Goal: Use online tool/utility: Utilize a website feature to perform a specific function

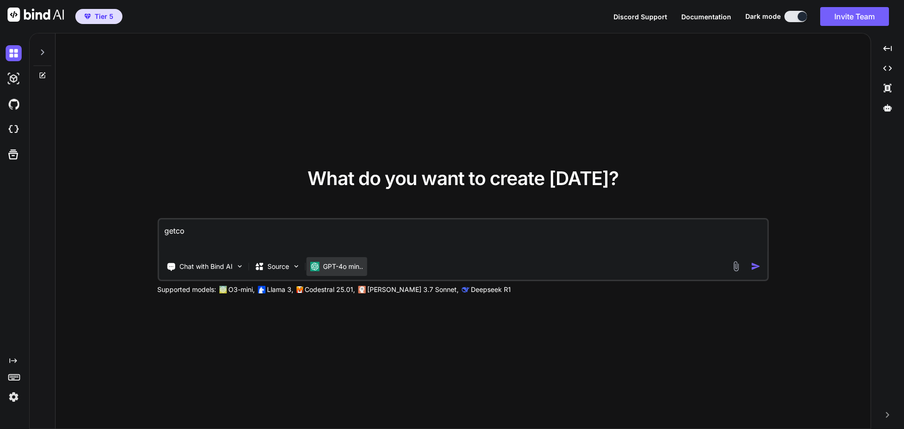
click at [344, 264] on p "GPT-4o min.." at bounding box center [343, 266] width 40 height 9
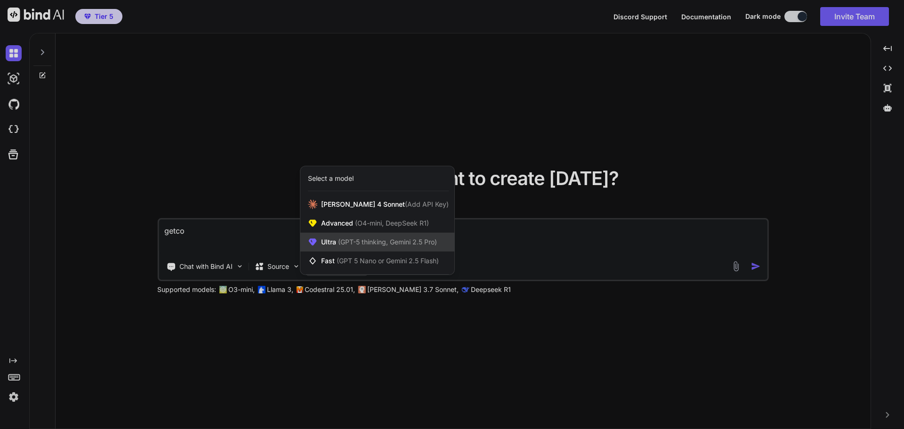
click at [349, 245] on span "(GPT-5 thinking, Gemini 2.5 Pro)" at bounding box center [386, 242] width 101 height 8
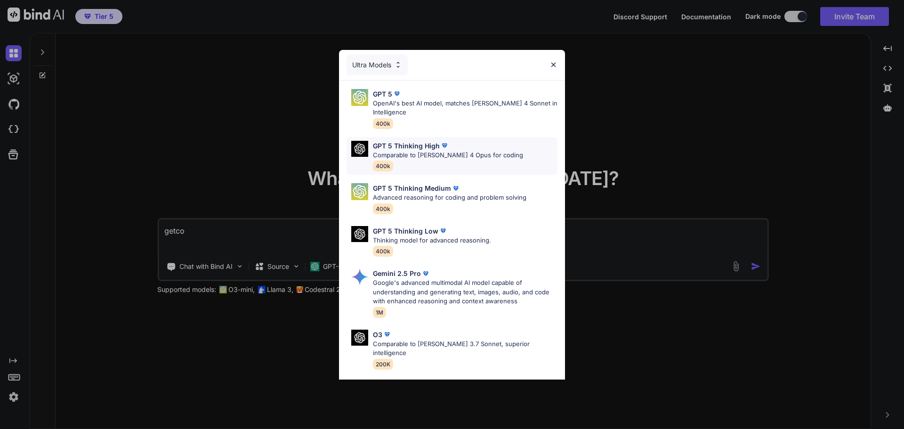
click at [458, 162] on div "GPT 5 Thinking High Comparable to [PERSON_NAME] 4 Opus for coding 400k" at bounding box center [448, 156] width 150 height 31
type textarea "x"
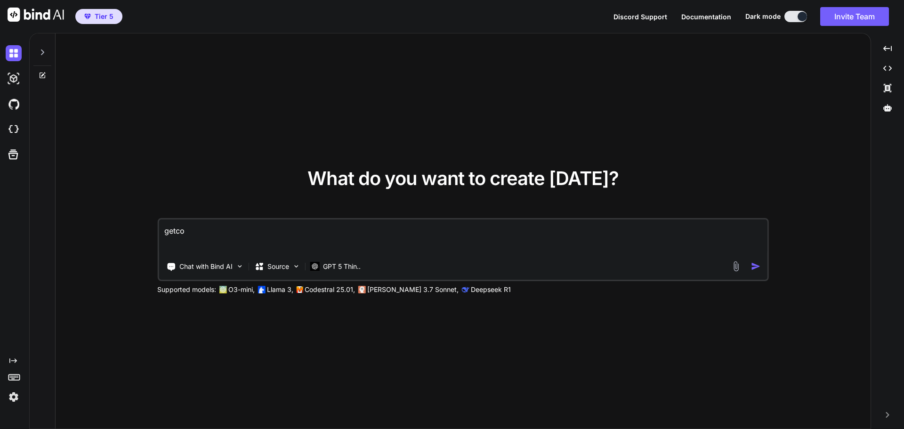
click at [206, 232] on textarea "getco" at bounding box center [463, 237] width 609 height 35
paste textarea "analyzuj tenhle kód, business plán, brand manuál, marketing plán, a sales plán.…"
type textarea "analyzuj tenhle kód, business plán, brand manuál, marketing plán, a sales plán.…"
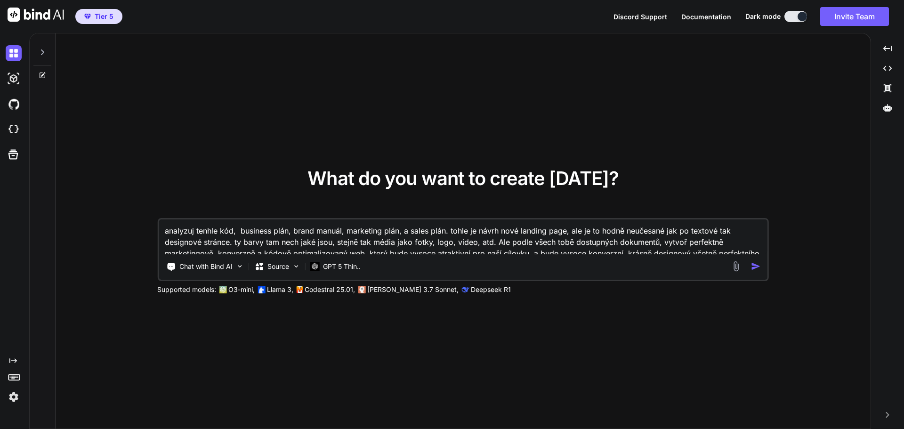
type textarea "x"
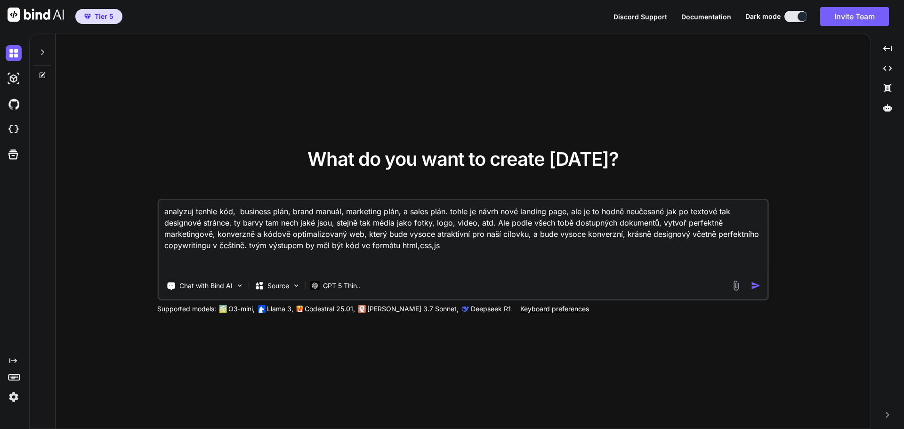
paste textarea "je to trochu rozbité a ten kód je neuplný, původní obsah chybí. a celkově je te…"
type textarea "analyzuj tenhle kód, business plán, brand manuál, marketing plán, a sales plán.…"
type textarea "x"
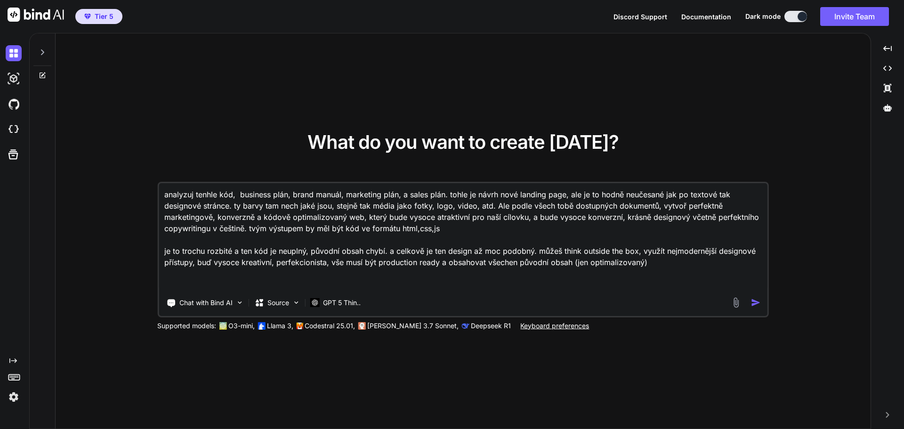
drag, startPoint x: 534, startPoint y: 251, endPoint x: 147, endPoint y: 253, distance: 387.2
click at [147, 253] on div "What do you want to create [DATE]? analyzuj tenhle kód, business plán, brand ma…" at bounding box center [463, 231] width 815 height 396
type textarea "můžeš think outside the box, využít nejmodernější designové přístupy, buď vysoc…"
type textarea "x"
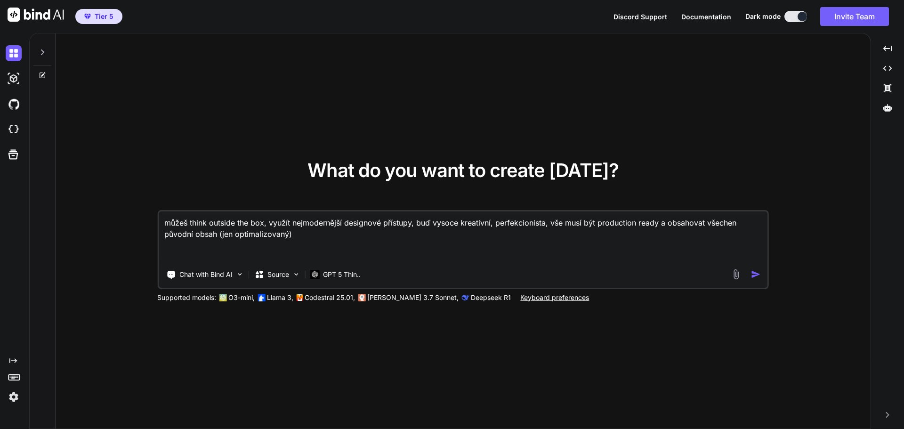
type textarea "analyzuj tenhle kód, business plán, brand manuál, marketing plán, a sales plán.…"
type textarea "x"
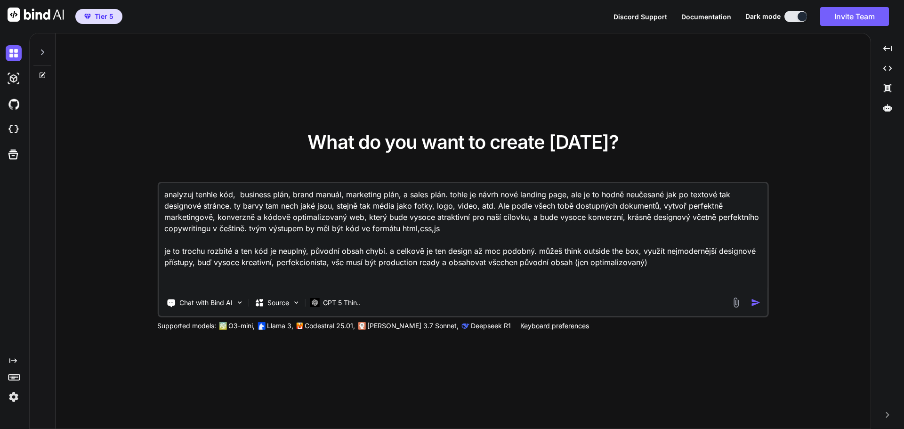
click at [391, 237] on textarea "analyzuj tenhle kód, business plán, brand manuál, marketing plán, a sales plán.…" at bounding box center [463, 236] width 609 height 107
drag, startPoint x: 534, startPoint y: 251, endPoint x: 162, endPoint y: 251, distance: 371.7
click at [162, 251] on textarea "analyzuj tenhle kód, business plán, brand manuál, marketing plán, a sales plán.…" at bounding box center [463, 236] width 609 height 107
type textarea "analyzuj tenhle kód, business plán, brand manuál, marketing plán, a sales plán.…"
type textarea "x"
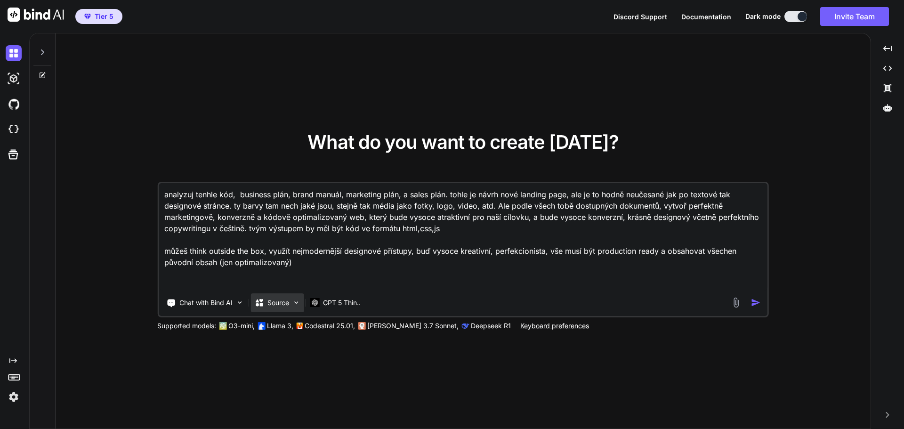
type textarea "analyzuj tenhle kód, business plán, brand manuál, marketing plán, a sales plán.…"
click at [287, 299] on p "Source" at bounding box center [279, 302] width 22 height 9
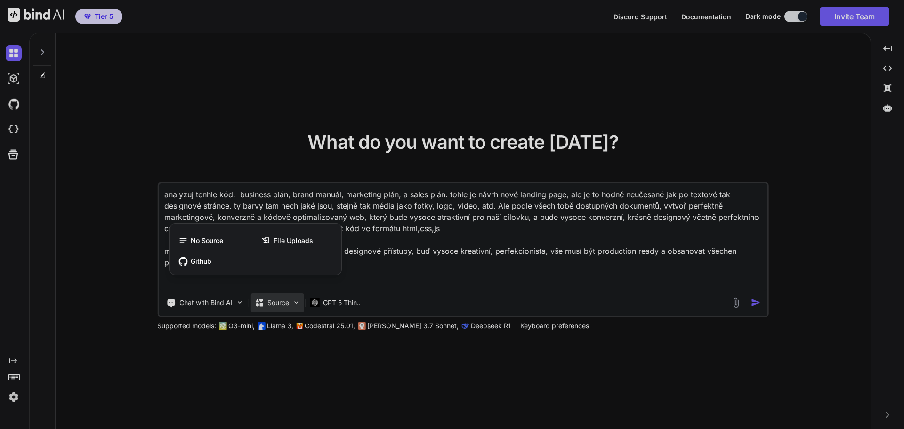
click at [282, 300] on div at bounding box center [452, 214] width 904 height 429
type textarea "x"
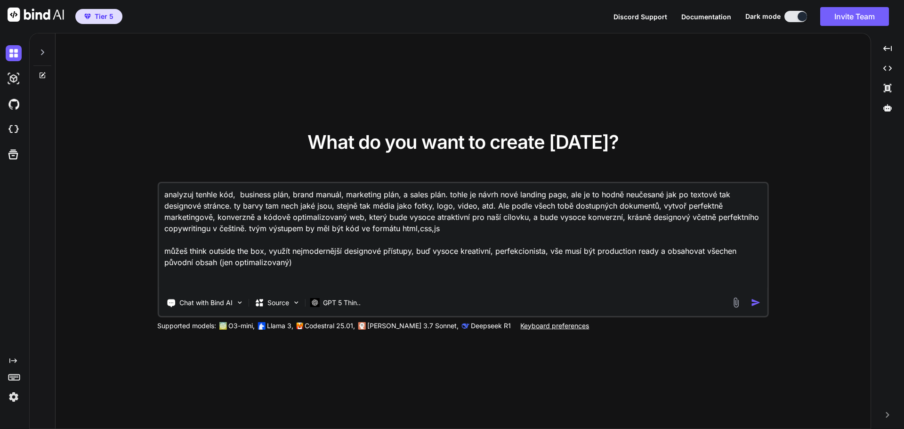
click at [334, 262] on textarea "analyzuj tenhle kód, business plán, brand manuál, marketing plán, a sales plán.…" at bounding box center [463, 236] width 609 height 107
type textarea "analyzuj tenhle kód, business plán, brand manuál, marketing plán, a sales plán.…"
type textarea "x"
type textarea "analyzuj tenhle kód, business plán, brand manuál, marketing plán, a sales plán.…"
type textarea "x"
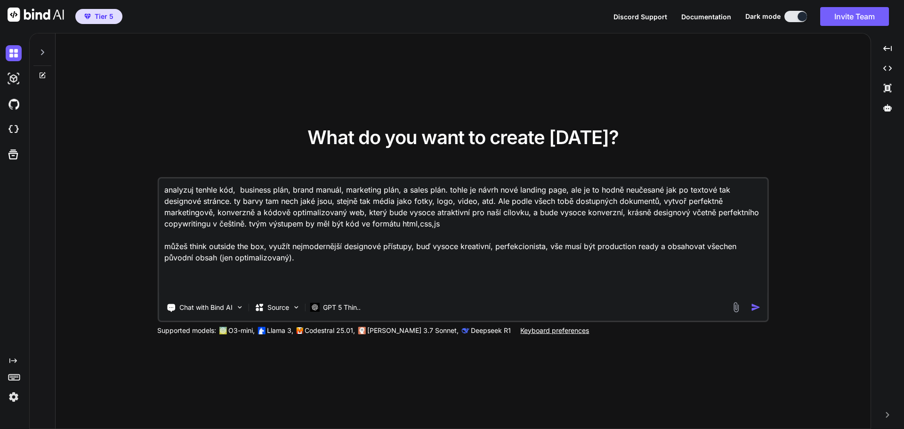
type textarea "analyzuj tenhle kód, business plán, brand manuál, marketing plán, a sales plán.…"
type textarea "x"
type textarea "analyzuj tenhle kód, business plán, brand manuál, marketing plán, a sales plán.…"
type textarea "x"
type textarea "analyzuj tenhle kód, business plán, brand manuál, marketing plán, a sales plán.…"
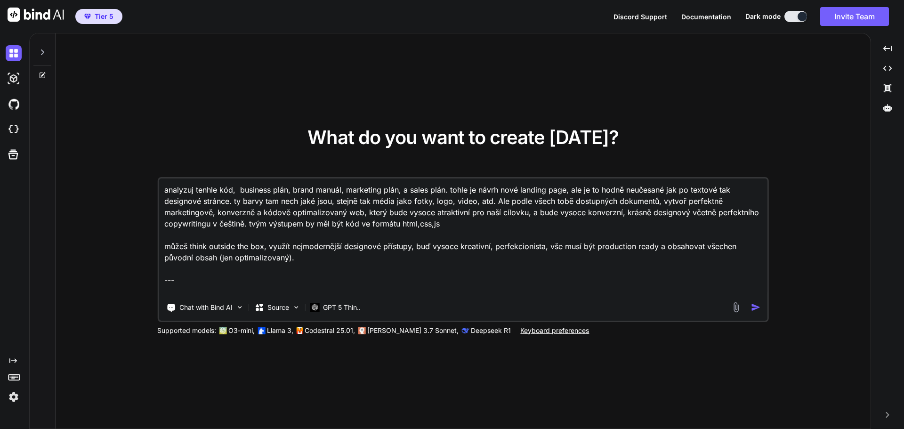
type textarea "x"
type textarea "analyzuj tenhle kód, business plán, brand manuál, marketing plán, a sales plán.…"
type textarea "x"
paste textarea "<!LOREMIP dolo> <sita cons="ad"> <elit> <sedd eiusmod="TEM-0"> <inci utla="etdo…"
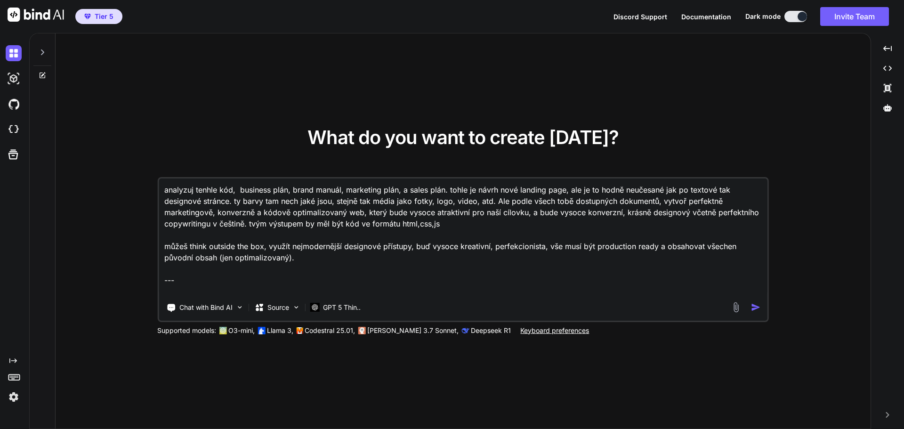
type textarea "loremips dolors ame, consecte adip, elits doeius, temporinc utla, e dolor magn.…"
type textarea "x"
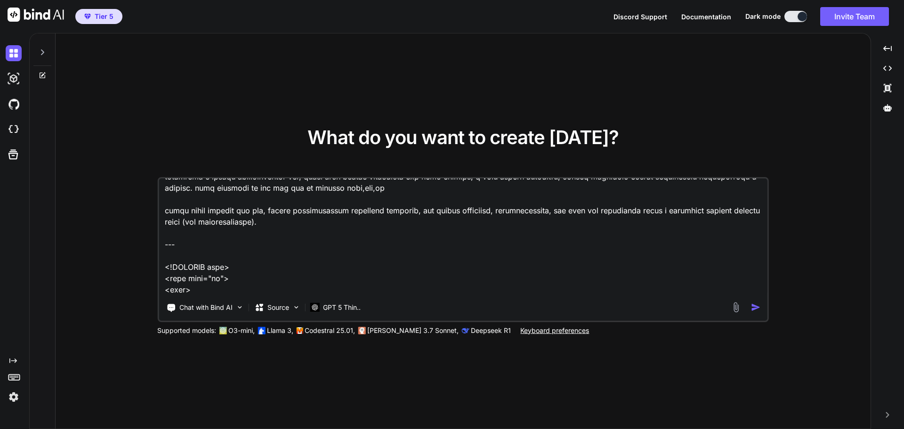
scroll to position [6649, 0]
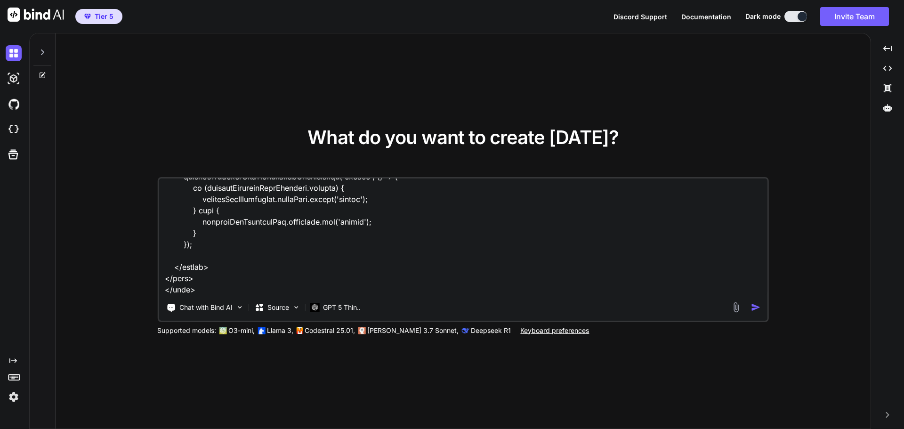
type textarea "loremips dolors ame, consecte adip, elits doeius, temporinc utla, e dolor magn.…"
type textarea "x"
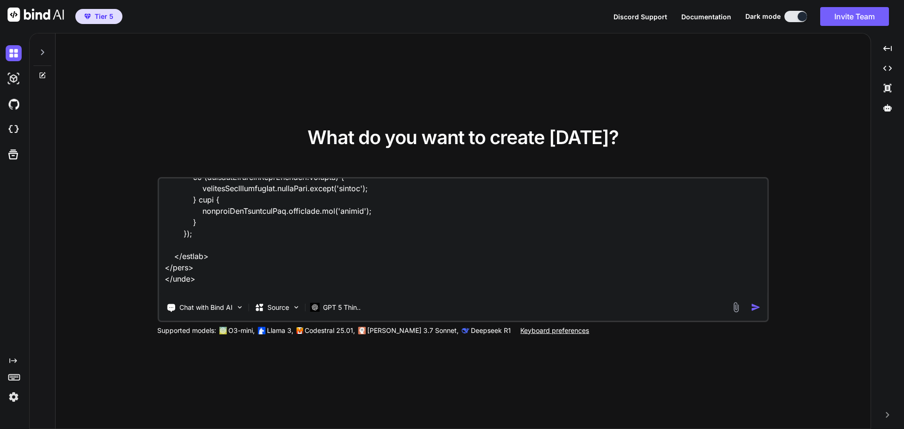
type textarea "loremips dolors ame, consecte adip, elits doeius, temporinc utla, e dolor magn.…"
type textarea "x"
type textarea "loremips dolors ame, consecte adip, elits doeius, temporinc utla, e dolor magn.…"
type textarea "x"
type textarea "loremips dolors ame, consecte adip, elits doeius, temporinc utla, e dolor magn.…"
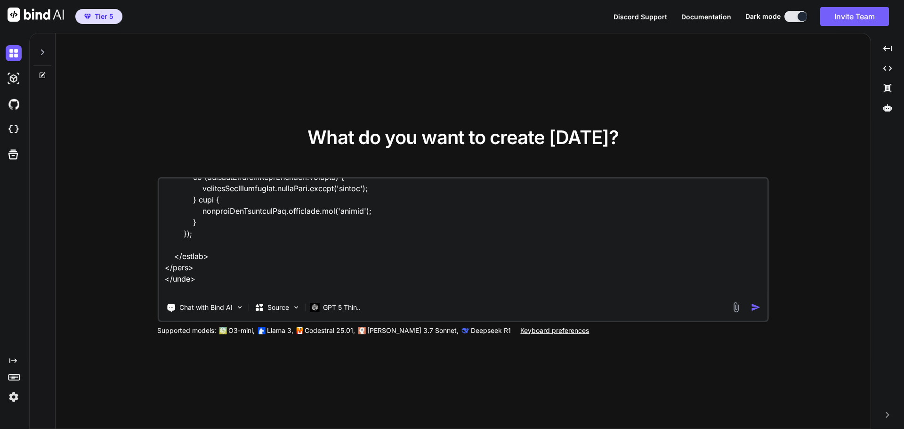
type textarea "x"
click at [206, 292] on textarea at bounding box center [463, 237] width 609 height 117
type textarea "loremips dolors ame, consecte adip, elits doeius, temporinc utla, e dolor magn.…"
type textarea "x"
paste textarea "# Lorem Ipsumd - SiT AmE ## 1. Cons Adipisci ### **Elitsed** Doeiusmodtempo inc…"
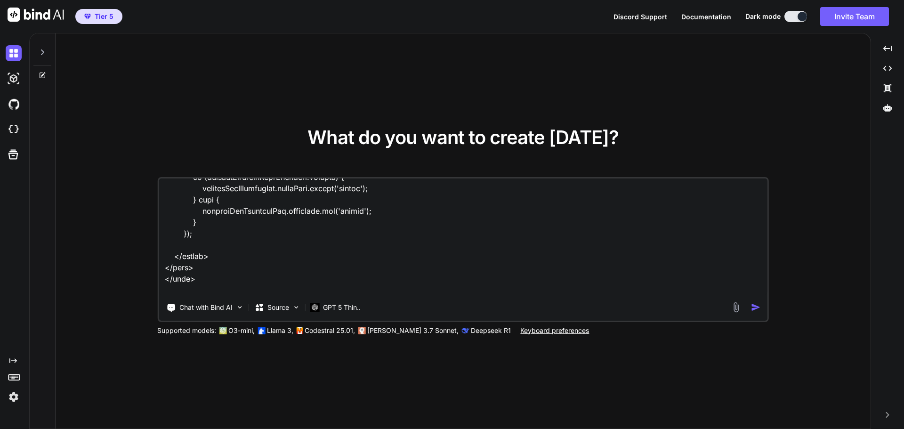
type textarea "loremips dolors ame, consecte adip, elits doeius, temporinc utla, e dolor magn.…"
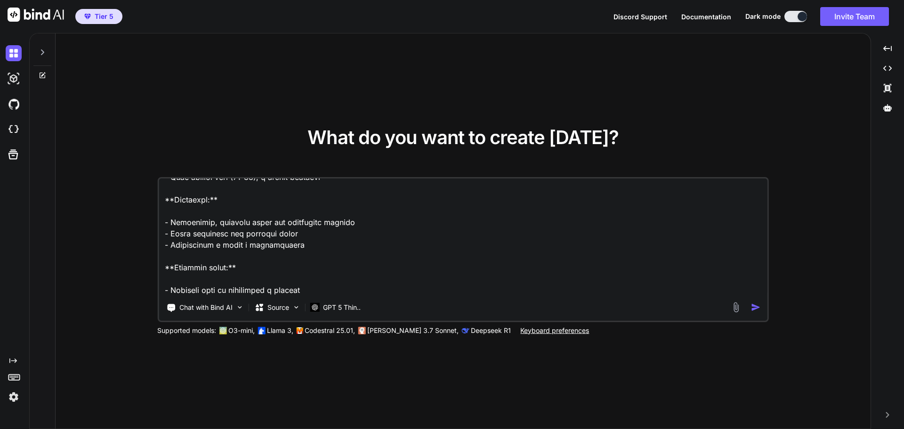
type textarea "x"
type textarea "loremips dolors ame, consecte adip, elits doeius, temporinc utla, e dolor magn.…"
type textarea "x"
type textarea "loremips dolors ame, consecte adip, elits doeius, temporinc utla, e dolor magn.…"
type textarea "x"
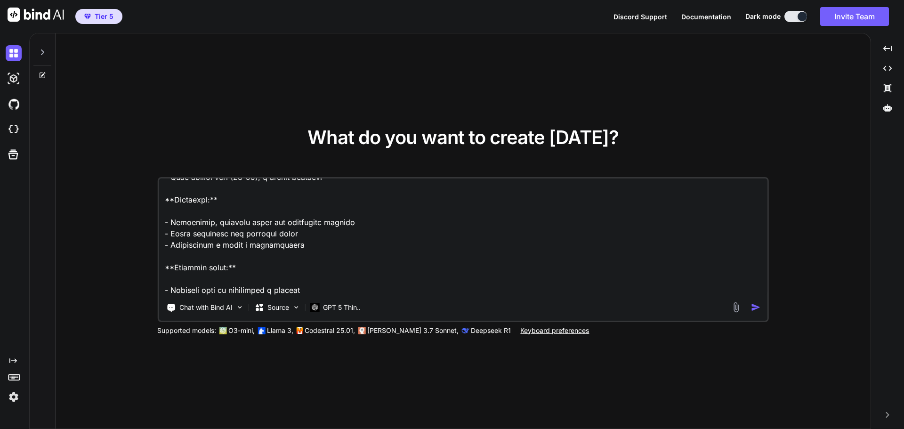
type textarea "loremips dolors ame, consecte adip, elits doeius, temporinc utla, e dolor magn.…"
type textarea "x"
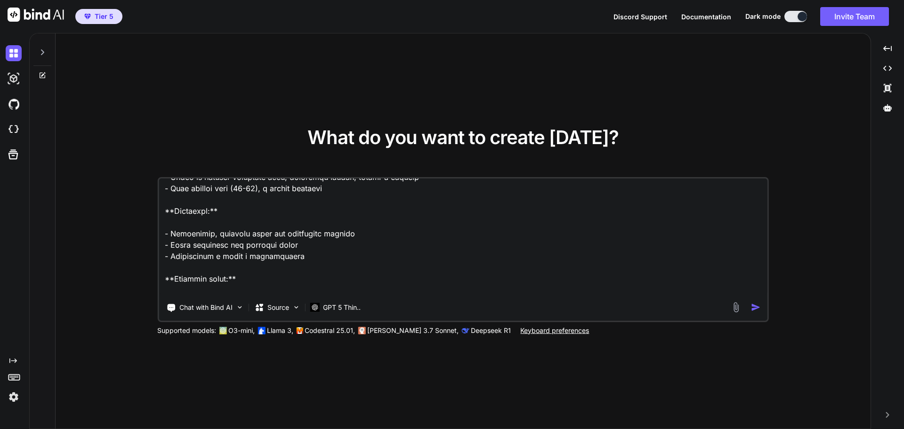
scroll to position [8911, 0]
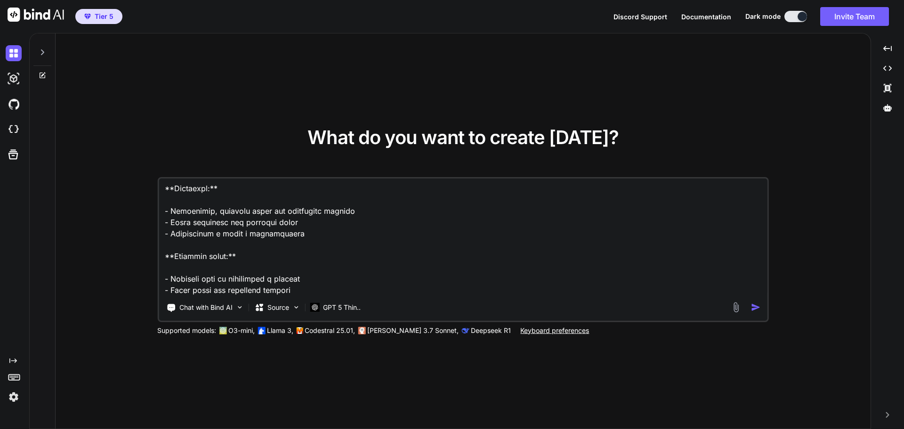
type textarea "loremips dolors ame, consecte adip, elits doeius, temporinc utla, e dolor magn.…"
type textarea "x"
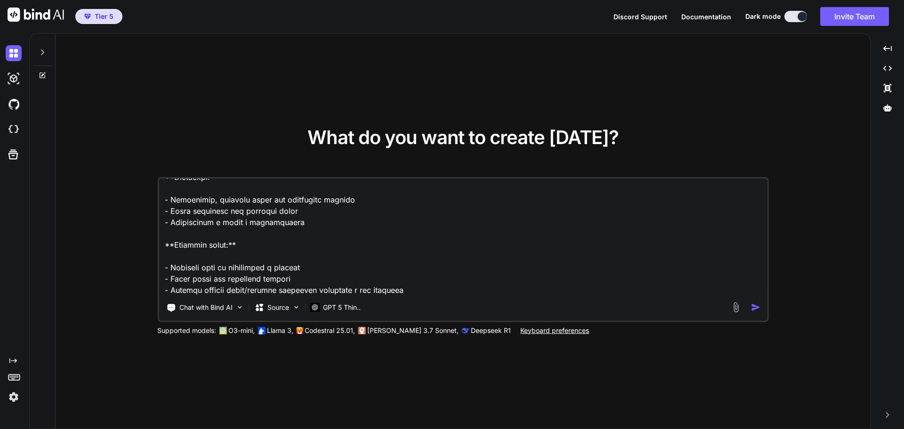
type textarea "loremips dolors ame, consecte adip, elits doeius, temporinc utla, e dolor magn.…"
type textarea "x"
type textarea "loremips dolors ame, consecte adip, elits doeius, temporinc utla, e dolor magn.…"
type textarea "x"
type textarea "loremips dolors ame, consecte adip, elits doeius, temporinc utla, e dolor magn.…"
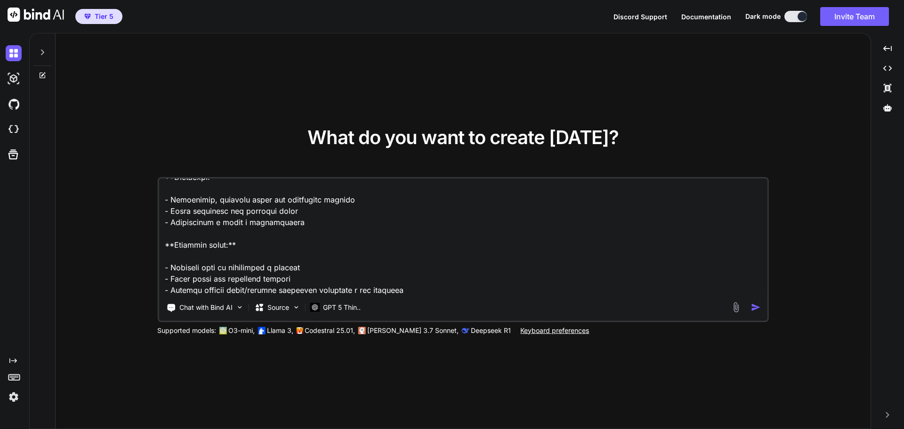
click at [203, 288] on textarea at bounding box center [463, 237] width 609 height 117
click at [200, 291] on textarea at bounding box center [463, 237] width 609 height 117
type textarea "x"
type textarea "loremips dolors ame, consecte adip, elits doeius, temporinc utla, e dolor magn.…"
type textarea "x"
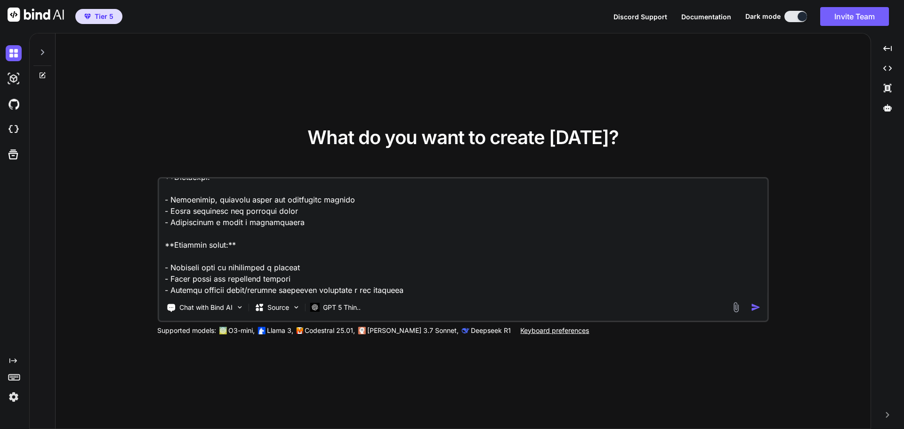
paste textarea "## 1. Loremi Dolorsit Amet Cons ### **Adipisc Elitseddoeiusm:** Tem incididu ut…"
type textarea "loremips dolors ame, consecte adip, elits doeius, temporinc utla, e dolor magn.…"
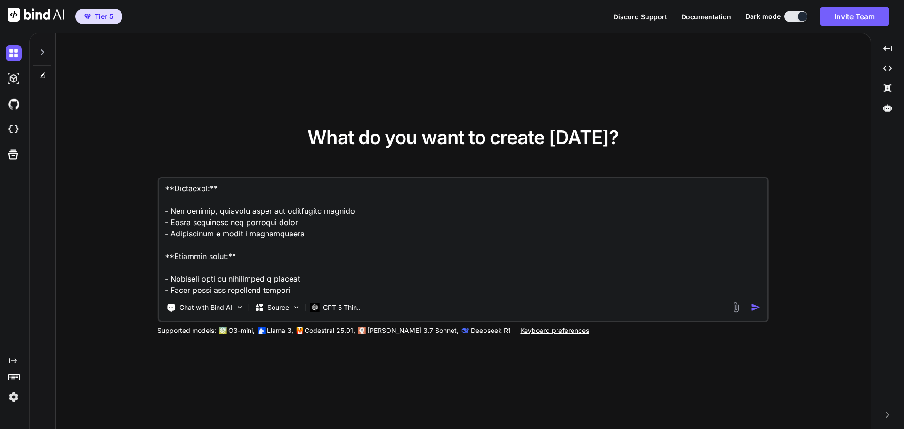
scroll to position [9340, 0]
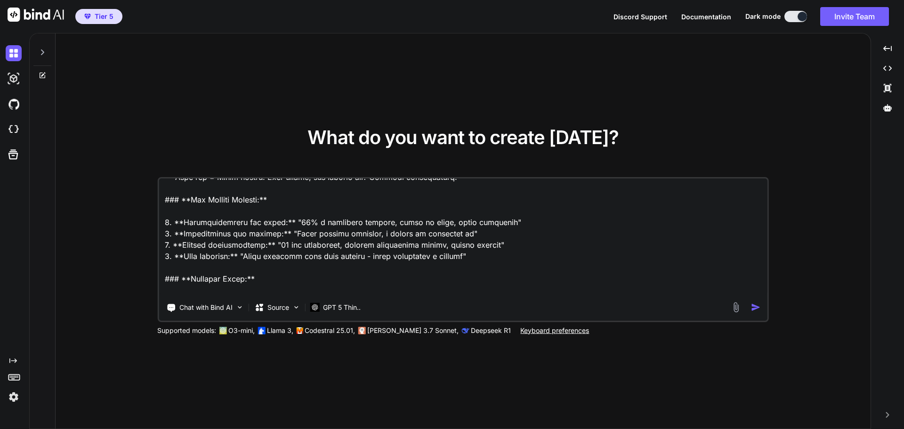
type textarea "x"
type textarea "loremips dolors ame, consecte adip, elits doeius, temporinc utla, e dolor magn.…"
type textarea "x"
type textarea "loremips dolors ame, consecte adip, elits doeius, temporinc utla, e dolor magn.…"
type textarea "x"
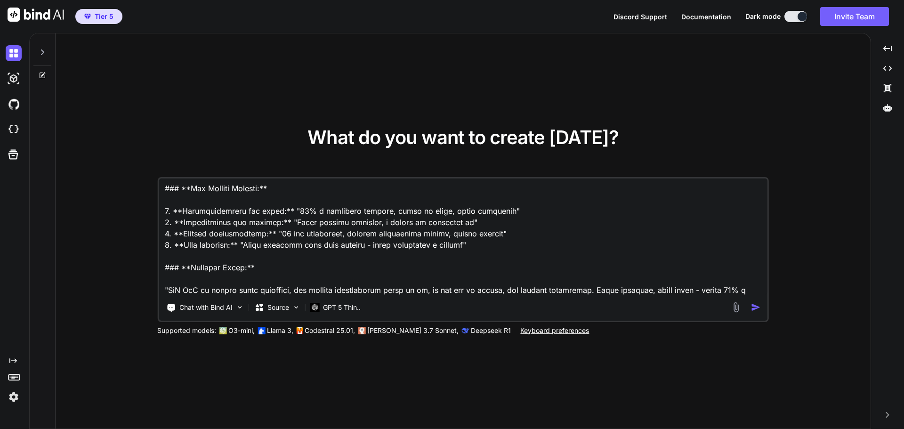
type textarea "loremips dolors ame, consecte adip, elits doeius, temporinc utla, e dolor magn.…"
type textarea "x"
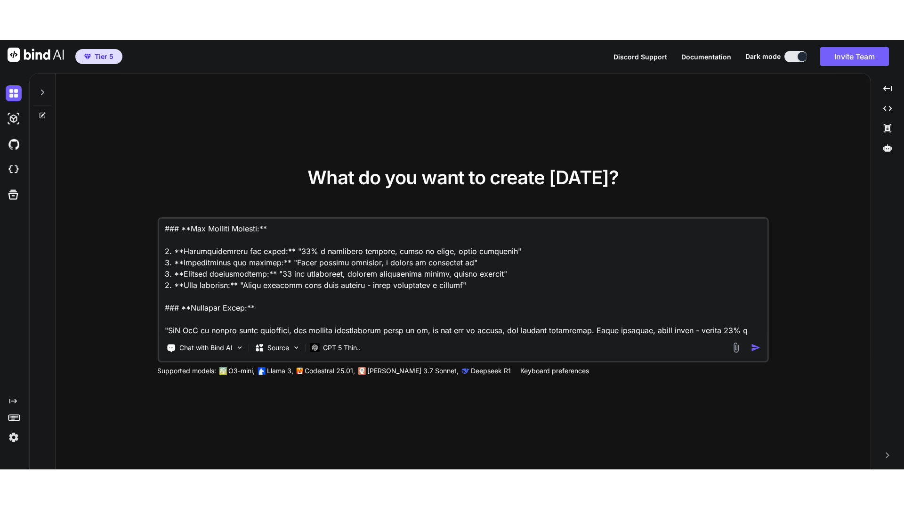
scroll to position [9363, 0]
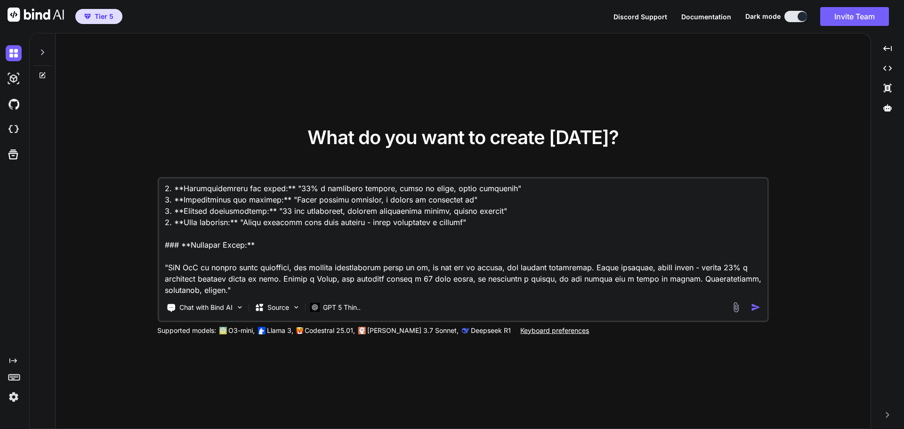
type textarea "loremips dolors ame, consecte adip, elits doeius, temporinc utla, e dolor magn.…"
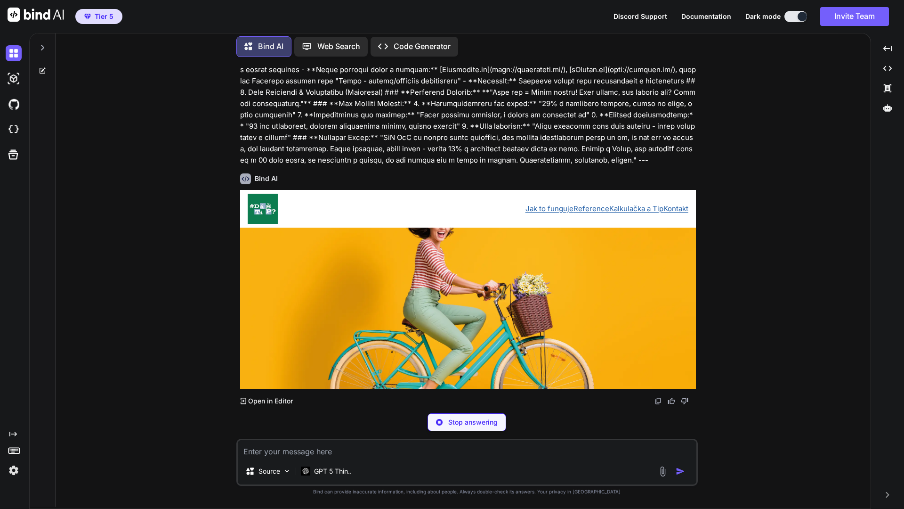
scroll to position [3585, 0]
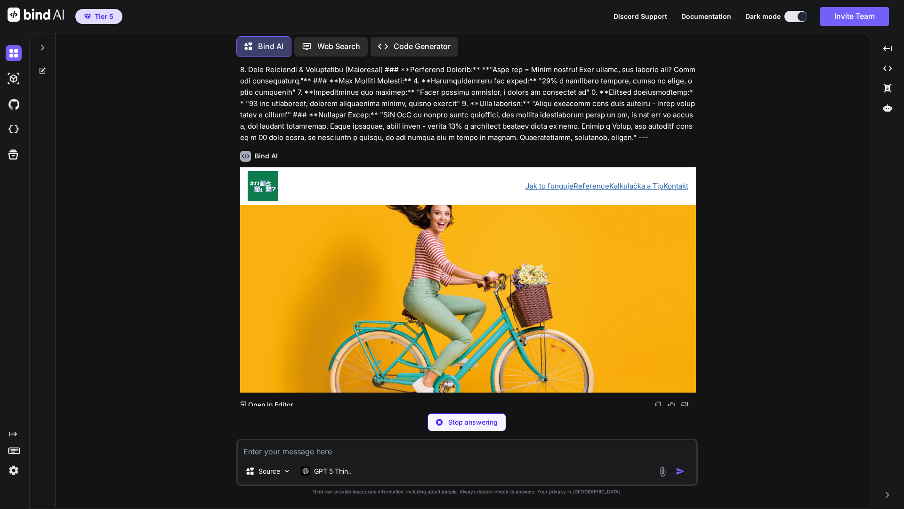
click at [267, 392] on div at bounding box center [468, 298] width 456 height 187
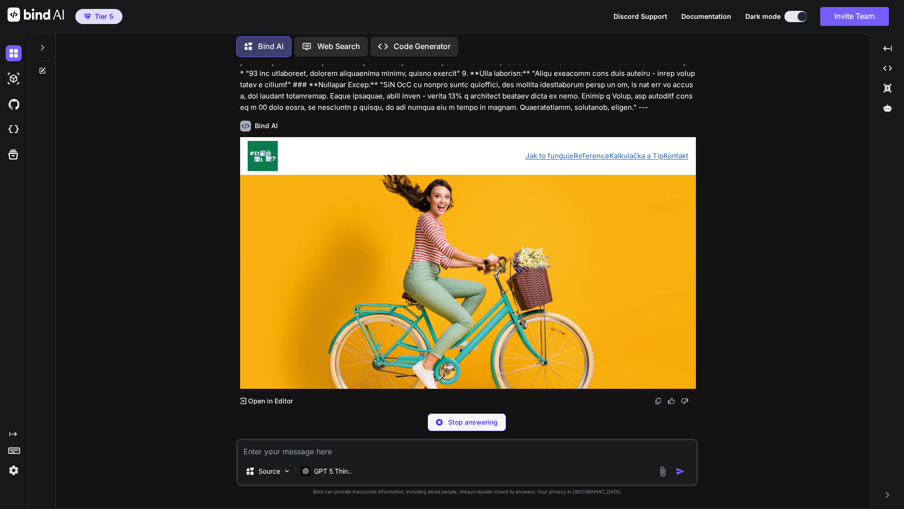
click at [262, 406] on p "Open in Editor" at bounding box center [270, 400] width 45 height 9
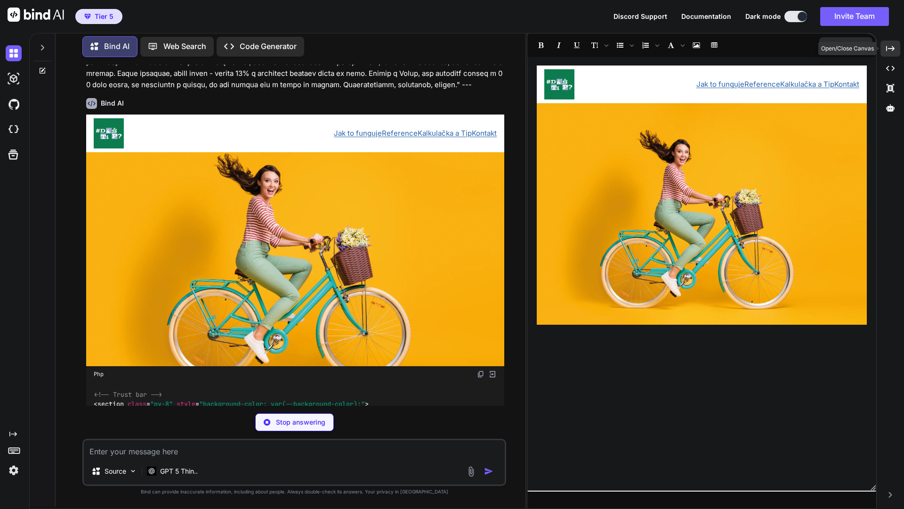
click at [890, 49] on icon "Created with Pixso." at bounding box center [891, 48] width 8 height 8
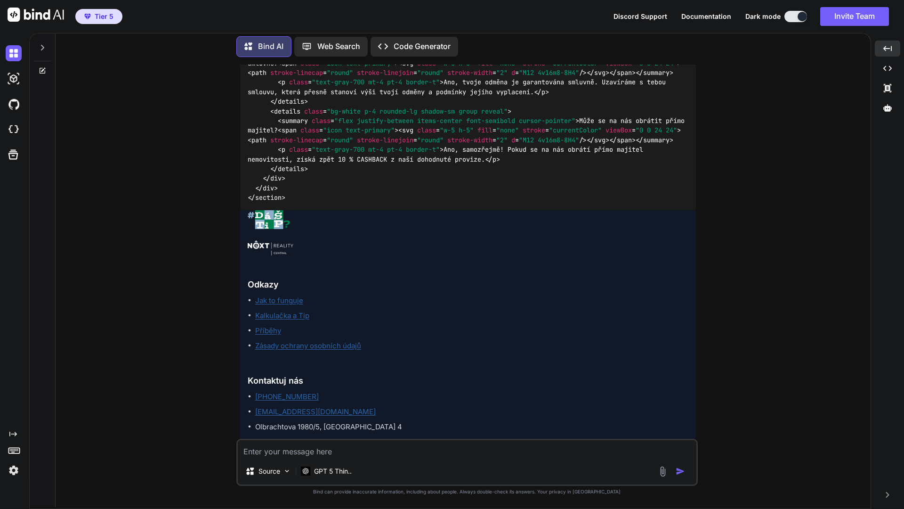
scroll to position [7828, 0]
click at [886, 71] on icon "Created with Pixso." at bounding box center [888, 68] width 8 height 8
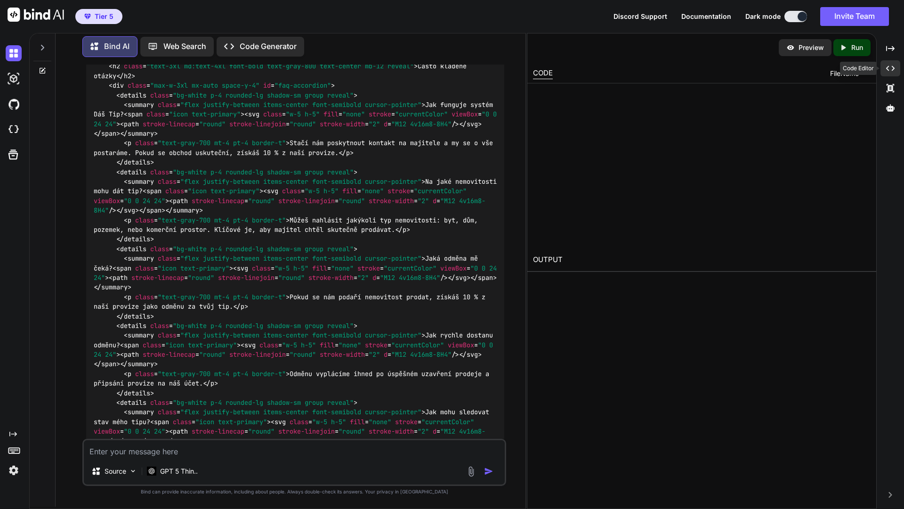
scroll to position [8329, 0]
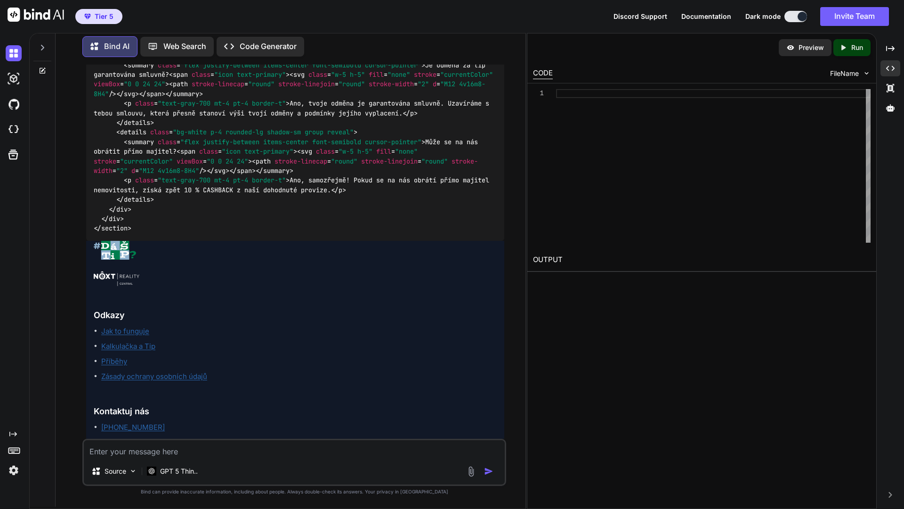
click at [232, 429] on textarea at bounding box center [294, 449] width 421 height 18
type textarea "x"
type textarea "f"
type textarea "x"
type textarea "fe"
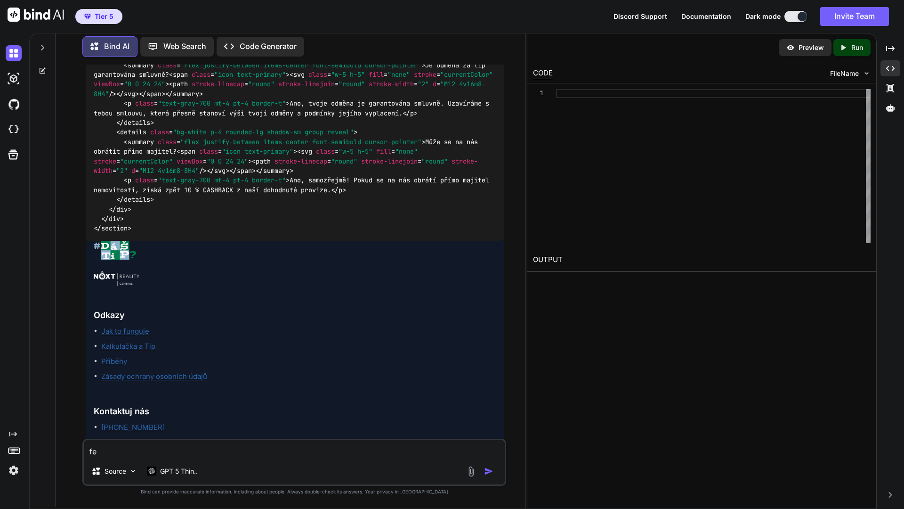
type textarea "x"
type textarea "fet"
type textarea "x"
type textarea "fetc"
type textarea "x"
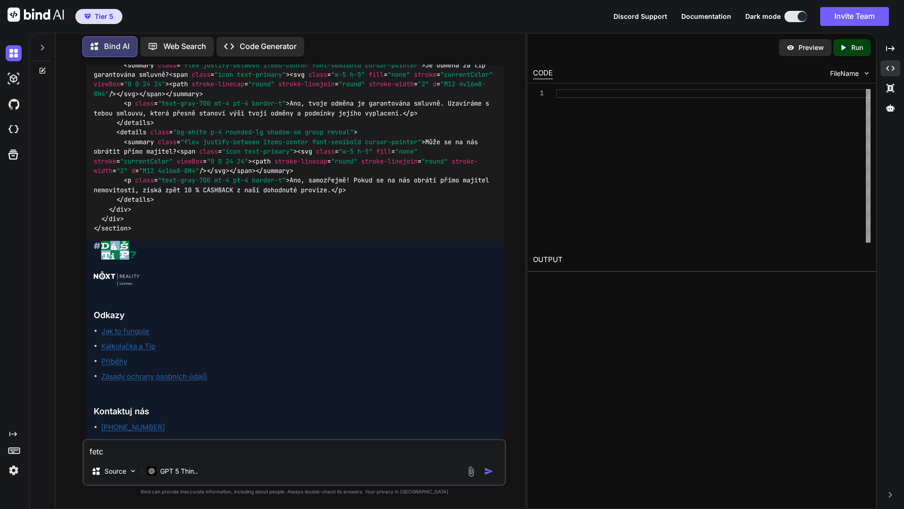
type textarea "fetch"
type textarea "x"
type textarea "fetch"
type textarea "x"
type textarea "fetch th"
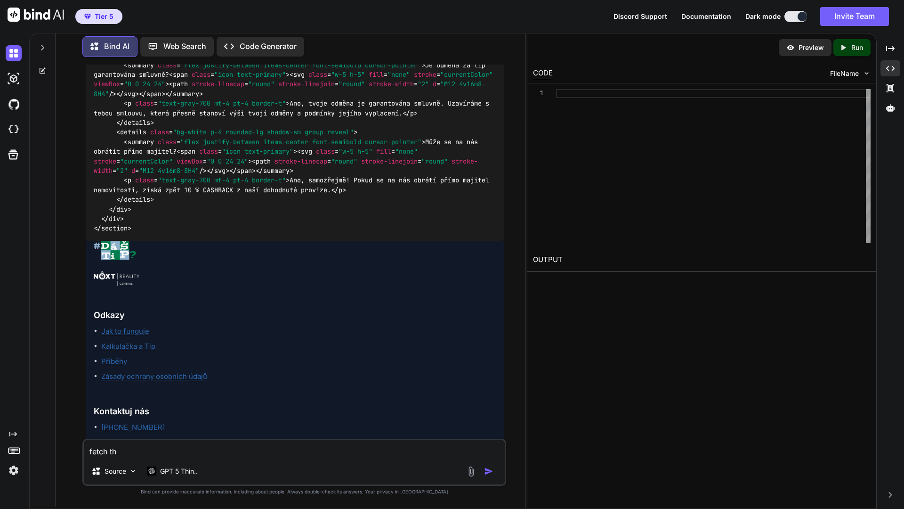
type textarea "x"
type textarea "fetch the"
type textarea "x"
type textarea "fetch the"
type textarea "x"
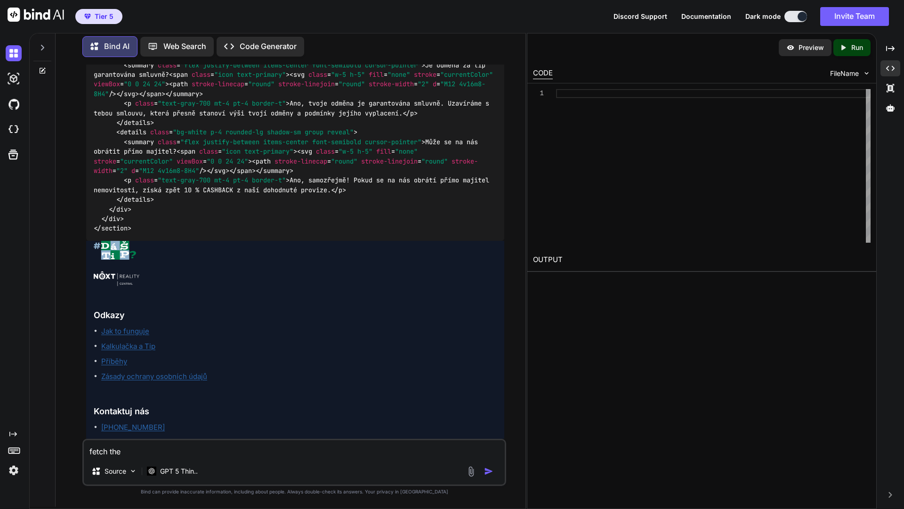
type textarea "fetch the w"
type textarea "x"
type textarea "fetch the wh"
type textarea "x"
type textarea "fetch the who"
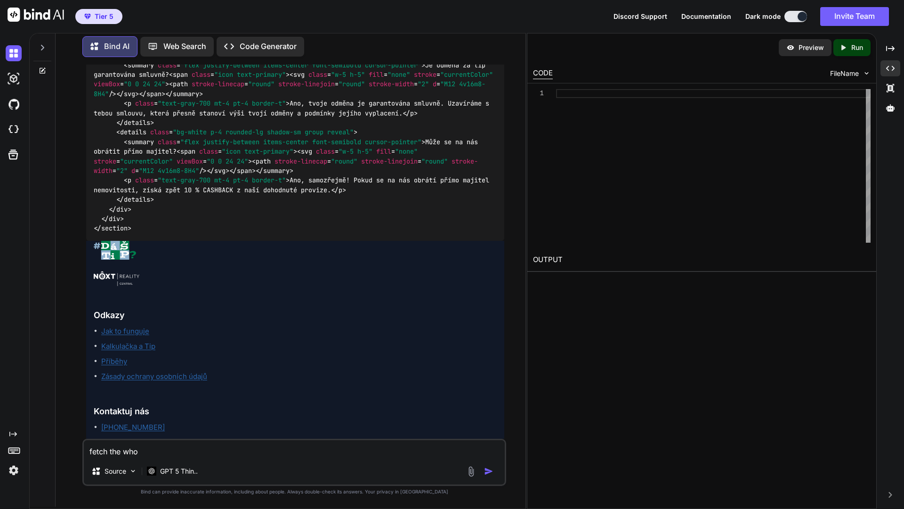
type textarea "x"
type textarea "fetch the whol"
type textarea "x"
type textarea "fetch the whole"
type textarea "x"
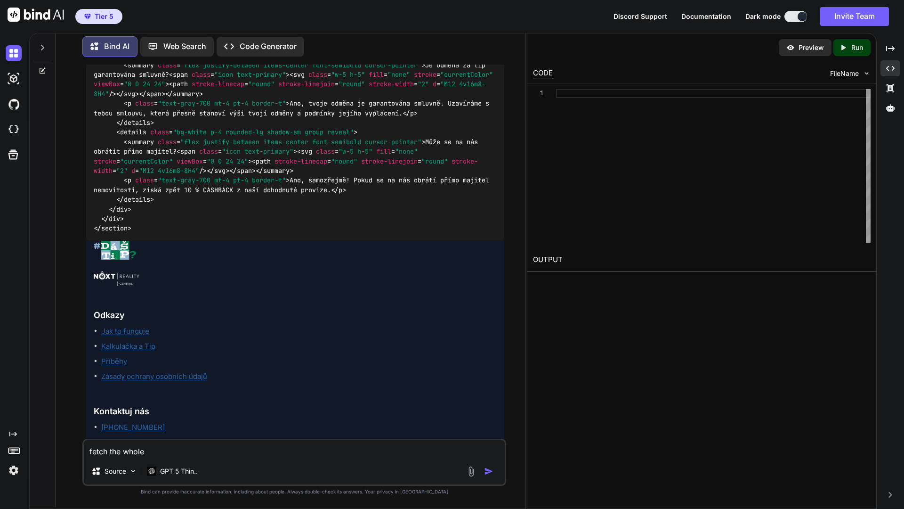
type textarea "fetch the whole"
type textarea "x"
type textarea "fetch the whole c"
type textarea "x"
type textarea "fetch the whole co"
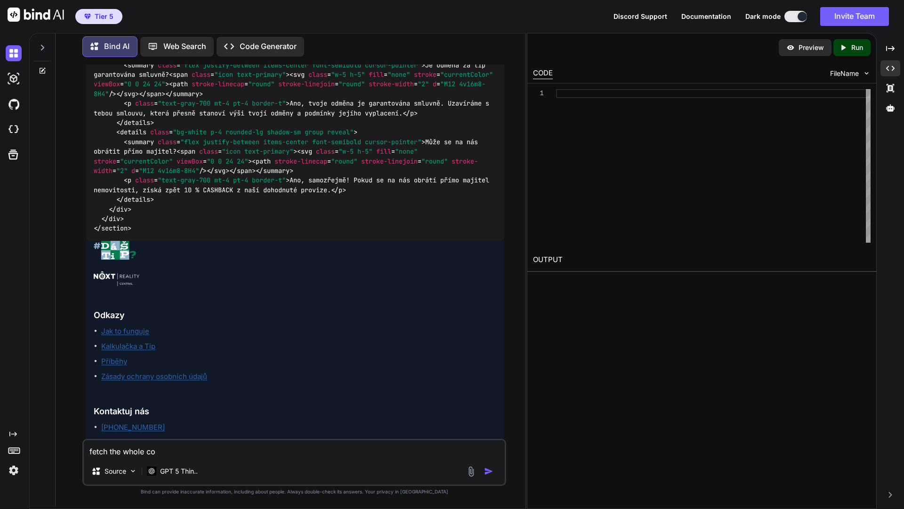
type textarea "x"
type textarea "fetch the whole cod"
type textarea "x"
type textarea "fetch the whole code"
type textarea "x"
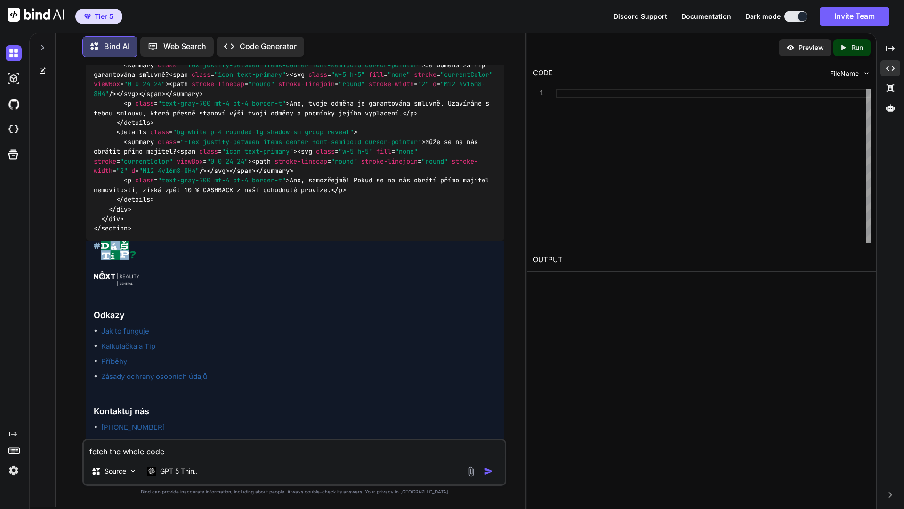
type textarea "fetch the whole code"
type textarea "x"
type textarea "fetch the whole code i"
type textarea "x"
type textarea "fetch the whole code in"
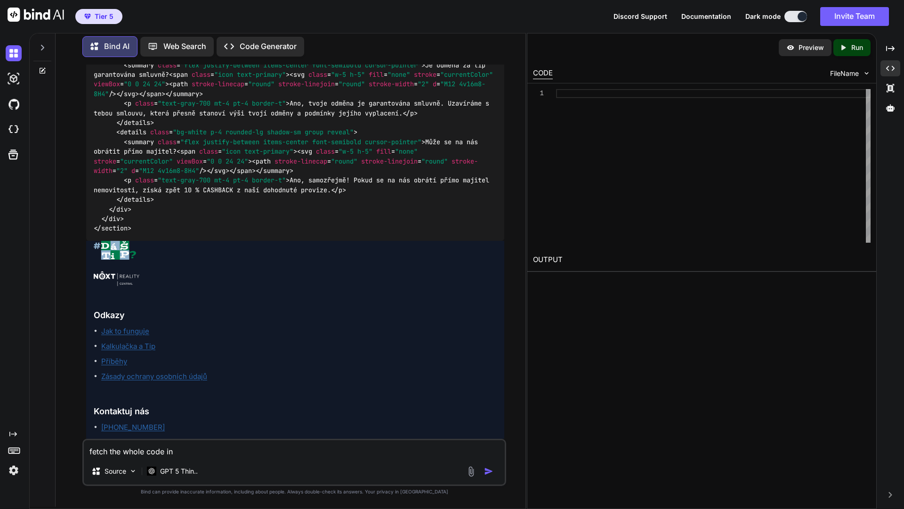
type textarea "x"
type textarea "fetch the whole code in"
type textarea "x"
type textarea "fetch the whole code in o"
type textarea "x"
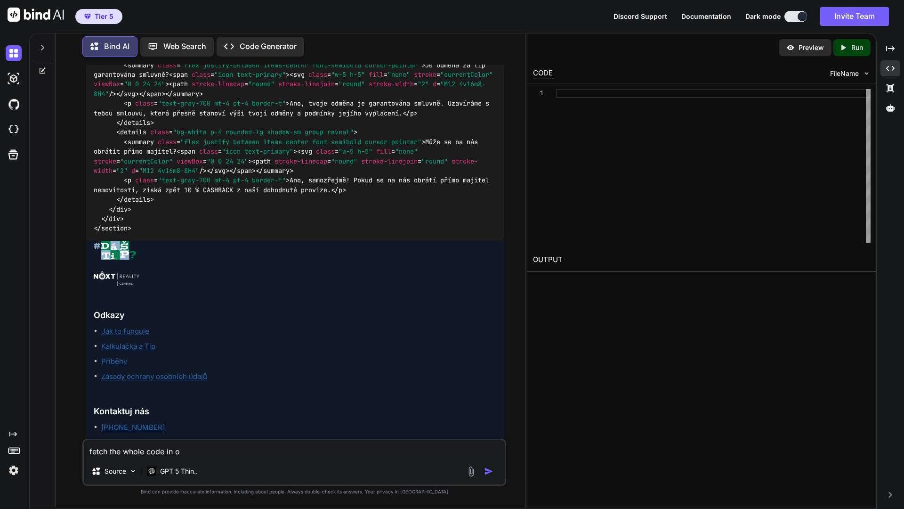
type textarea "fetch the whole code in on"
type textarea "x"
type textarea "fetch the whole code in one"
type textarea "x"
type textarea "fetch the whole code in one"
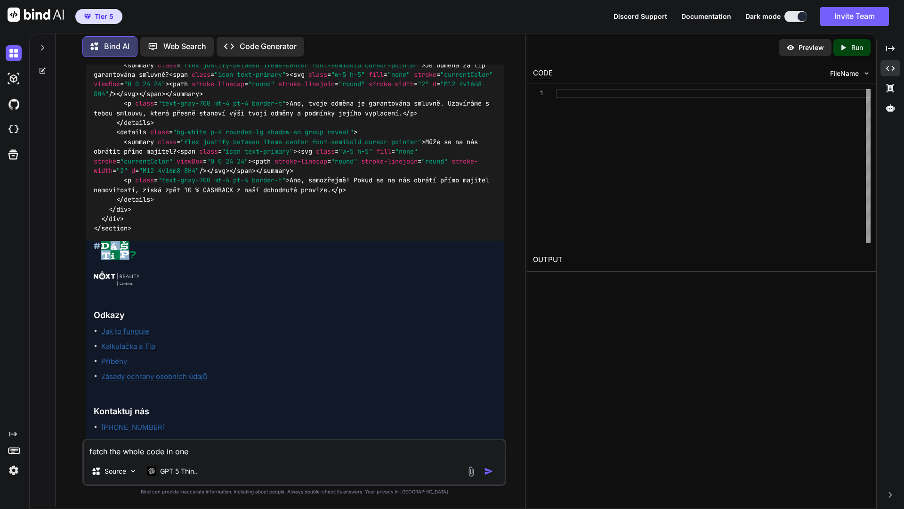
type textarea "x"
type textarea "fetch the whole code in one to"
type textarea "x"
type textarea "fetch the whole code in one to"
type textarea "x"
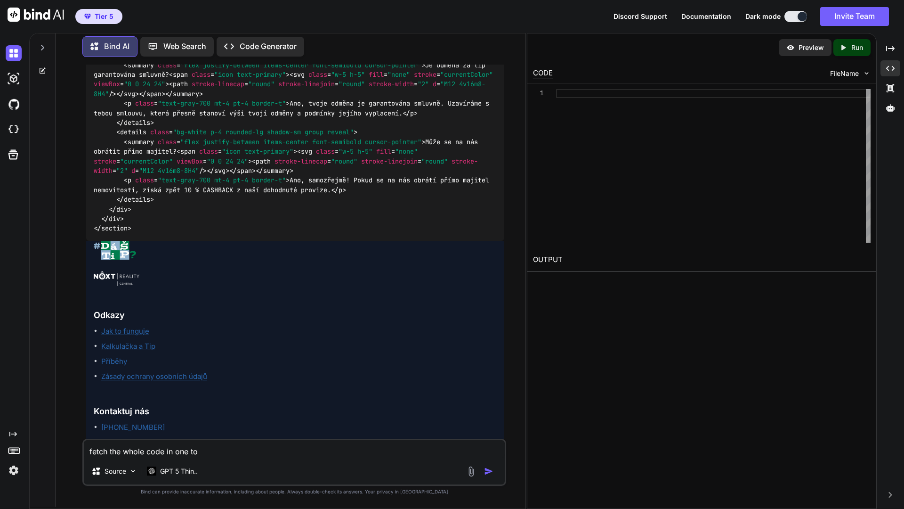
type textarea "fetch the whole code in one to c"
type textarea "x"
type textarea "fetch the whole code in one to co"
type textarea "x"
type textarea "fetch the whole code in one to cod"
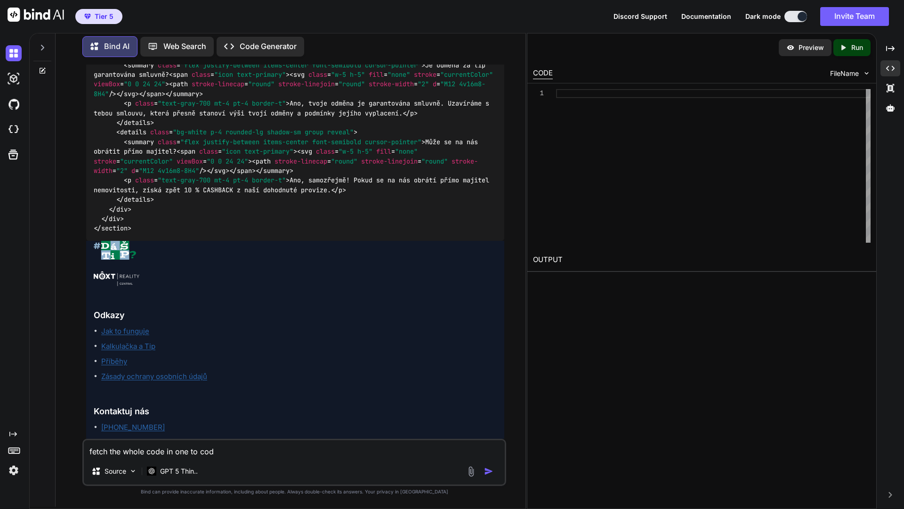
type textarea "x"
type textarea "fetch the whole code in one to cod"
type textarea "x"
type textarea "fetch the whole code in one to cod e"
type textarea "x"
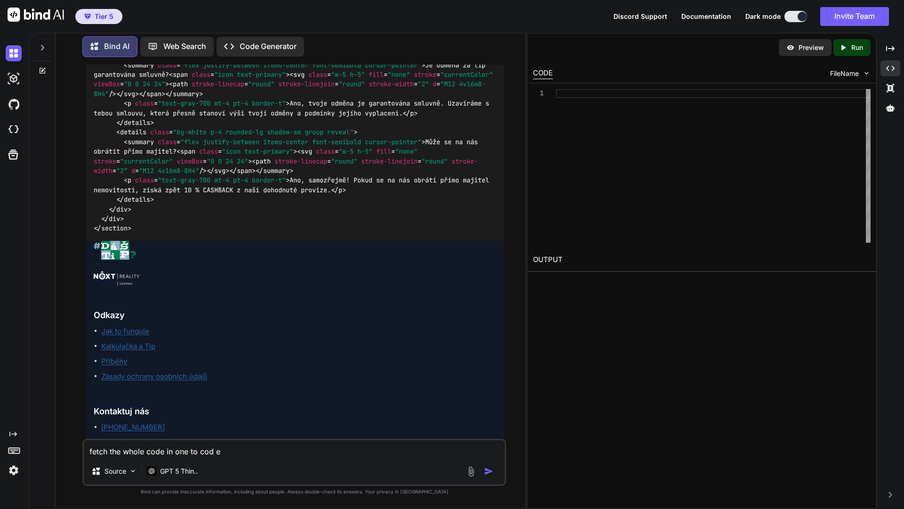
type textarea "fetch the whole code in one to cod"
type textarea "x"
type textarea "fetch the whole code in one to cod"
type textarea "x"
type textarea "fetch the whole code in one to code"
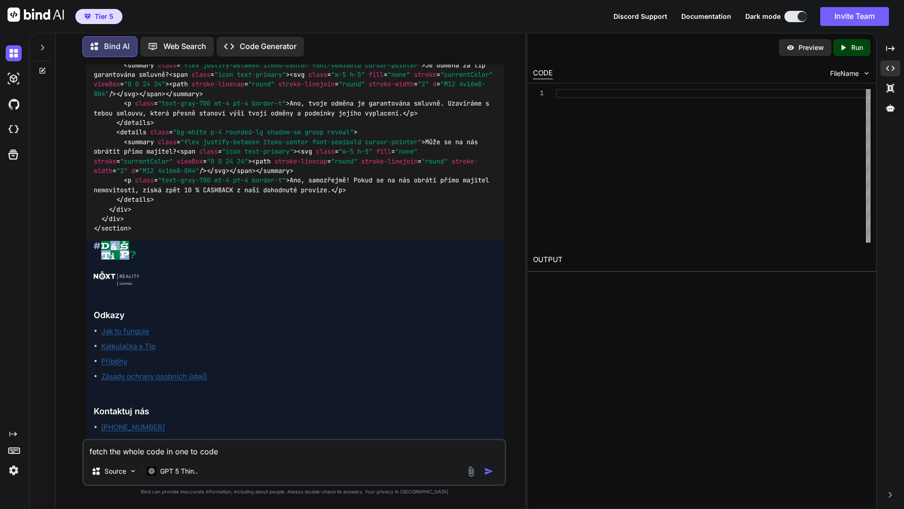
type textarea "x"
type textarea "fetch the whole code in one to code"
type textarea "x"
type textarea "fetch the whole code in one to code e"
type textarea "x"
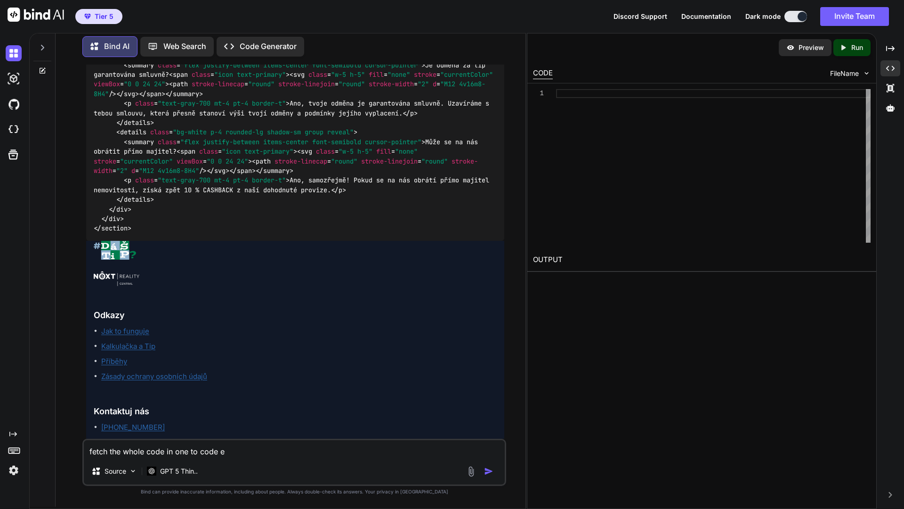
type textarea "fetch the whole code in one to code ed"
type textarea "x"
type textarea "fetch the whole code in one to code edi"
type textarea "x"
type textarea "fetch the whole code in one to code edito"
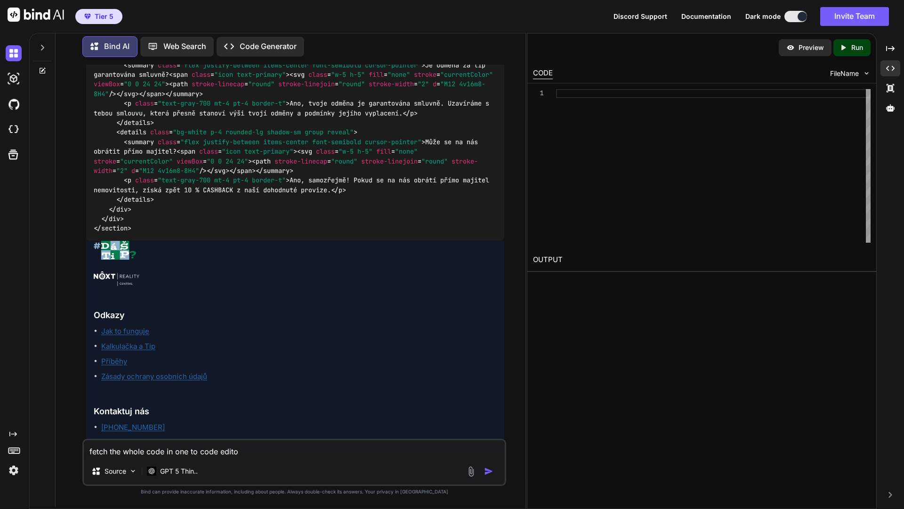
type textarea "x"
type textarea "fetch the whole code in one to code editor"
type textarea "x"
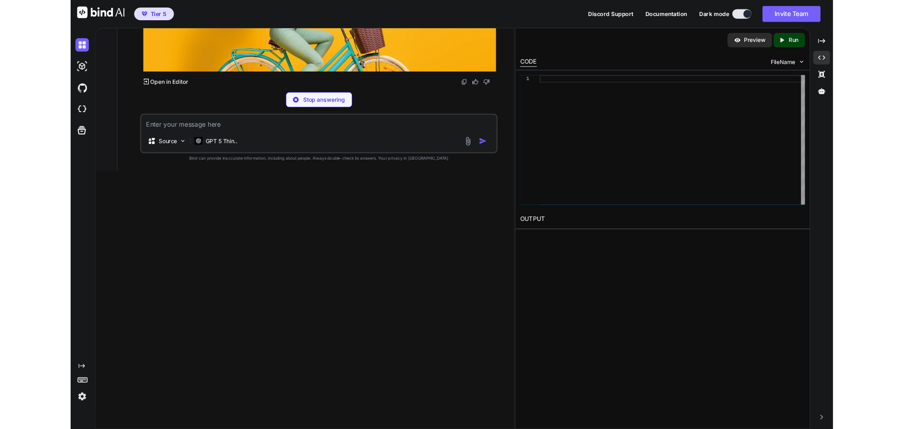
scroll to position [8919, 0]
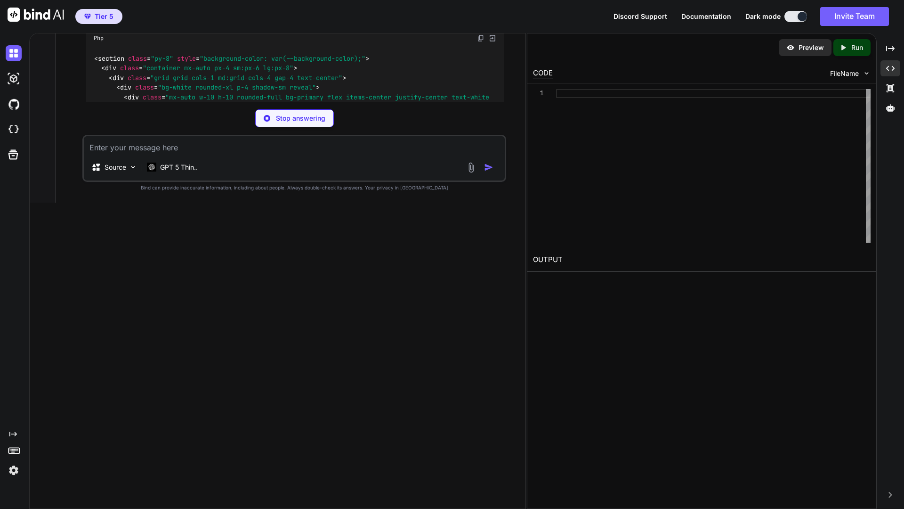
click at [349, 275] on div "Bind AI Web Search Created with Pixso. Code Generator You Bind AI Přeskočit na …" at bounding box center [277, 271] width 497 height 476
click at [302, 120] on p "Stop answering" at bounding box center [300, 118] width 49 height 9
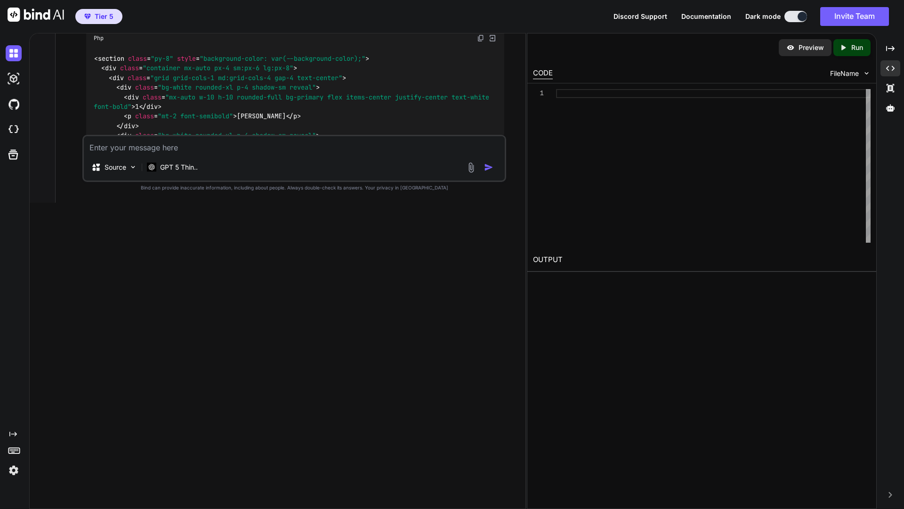
type textarea "x"
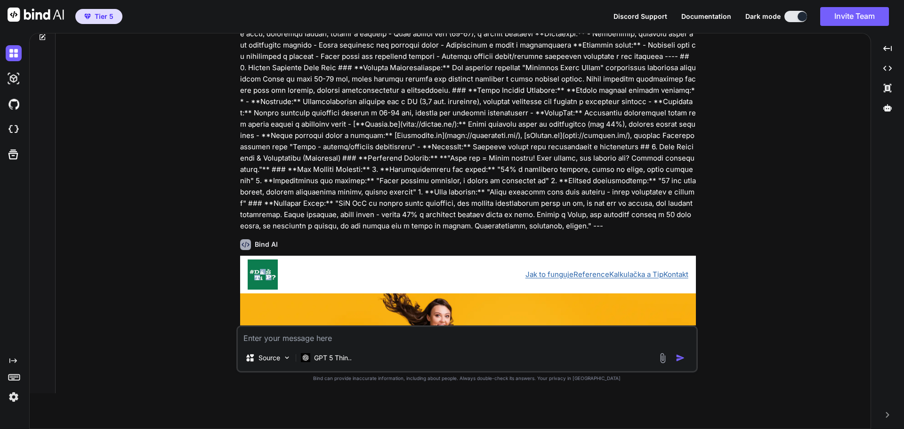
scroll to position [3274, 0]
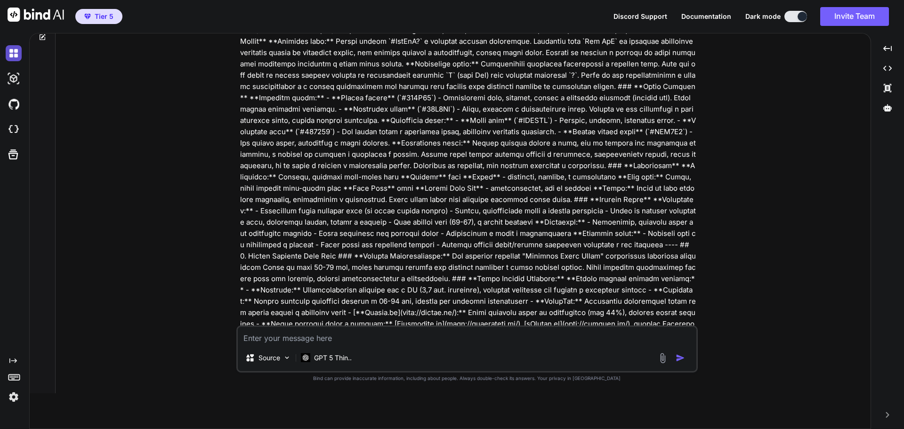
click at [11, 55] on img at bounding box center [14, 53] width 16 height 16
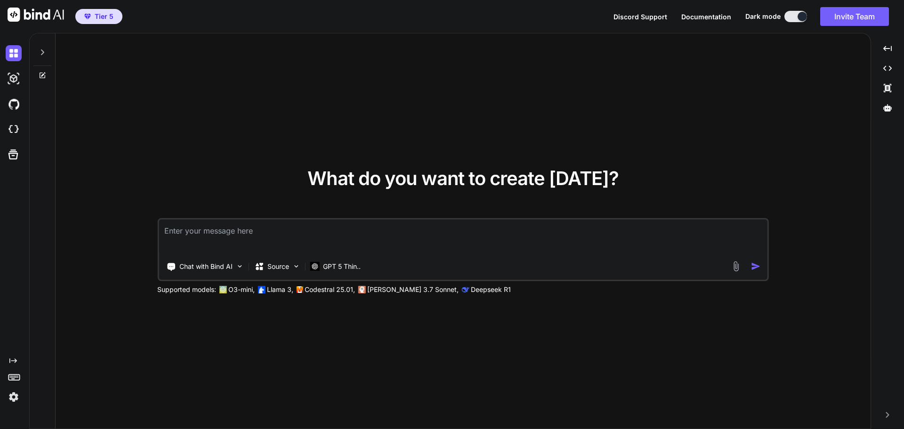
click at [42, 54] on icon at bounding box center [42, 52] width 3 height 6
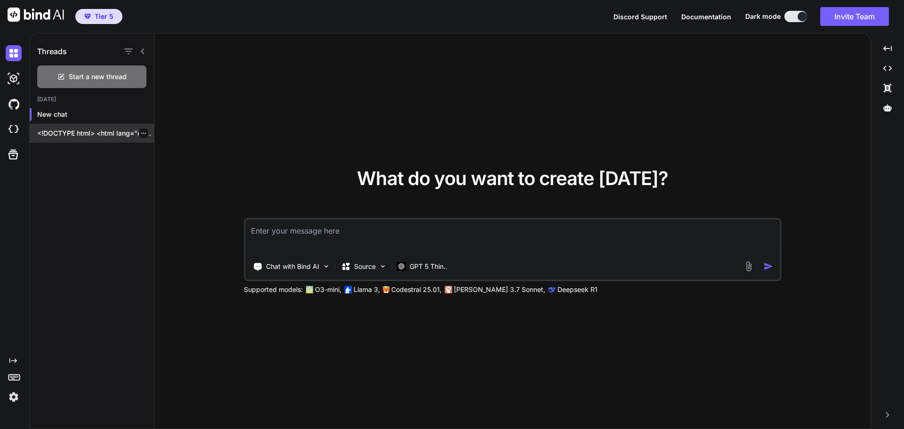
click at [91, 131] on p "<!DOCTYPE html> <html lang="cs"> <head> <meta charset="UTF-8">..." at bounding box center [95, 133] width 117 height 9
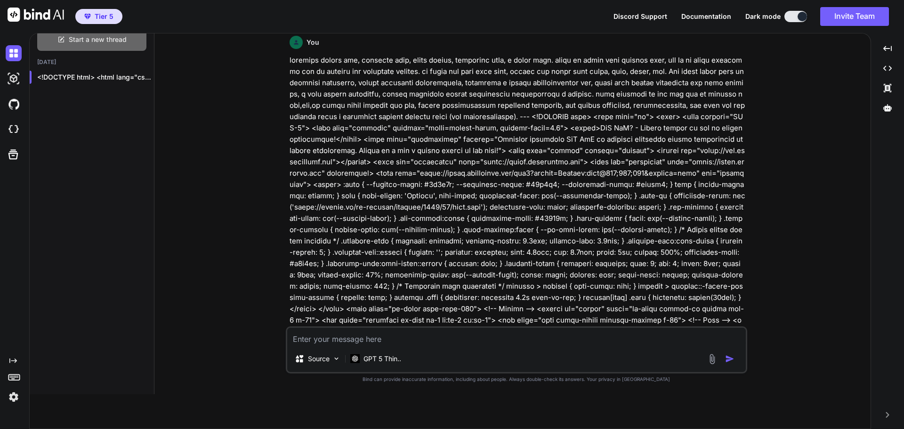
scroll to position [38, 0]
click at [141, 78] on icon "button" at bounding box center [144, 76] width 6 height 6
click at [164, 116] on span "Delete" at bounding box center [165, 113] width 20 height 9
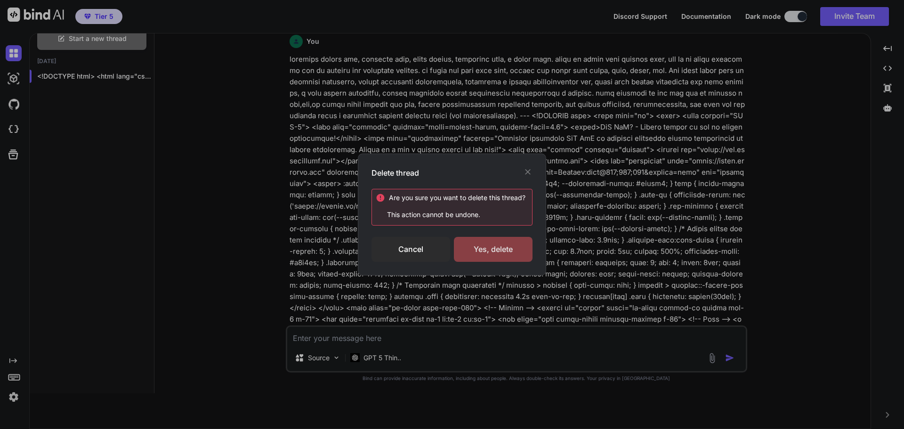
click at [516, 254] on div "Yes, delete" at bounding box center [493, 249] width 79 height 25
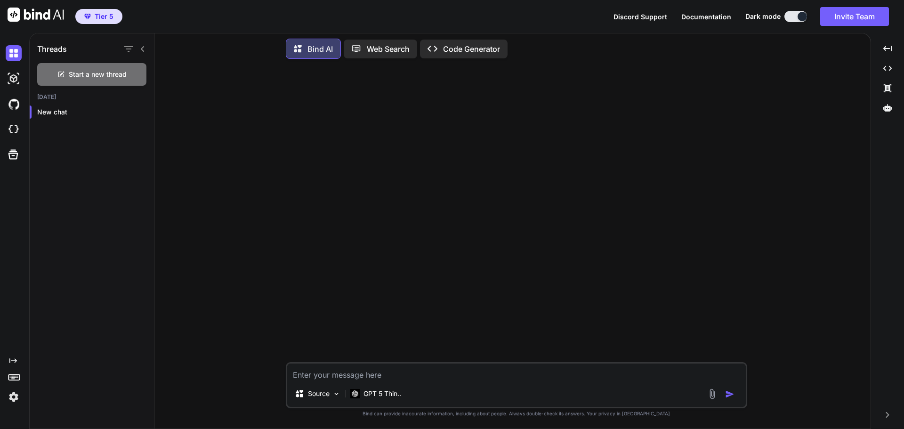
scroll to position [5, 0]
